Goal: Information Seeking & Learning: Learn about a topic

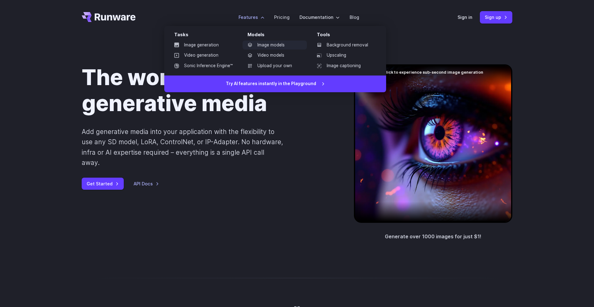
click at [268, 41] on link "Image models" at bounding box center [275, 45] width 64 height 9
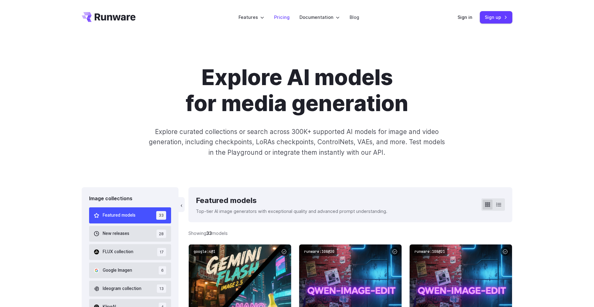
click at [283, 19] on link "Pricing" at bounding box center [281, 17] width 15 height 7
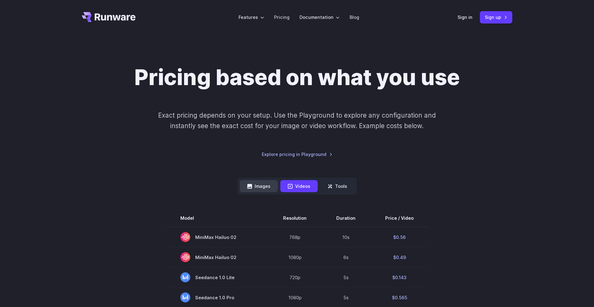
click at [261, 181] on button "Images" at bounding box center [259, 186] width 38 height 12
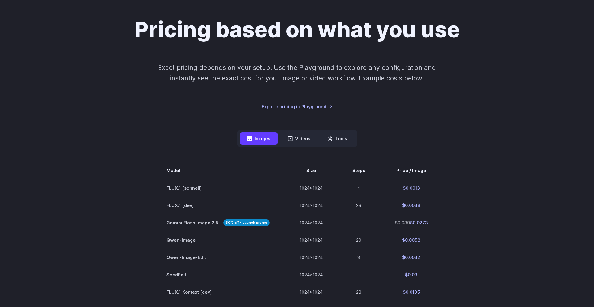
scroll to position [54, 0]
